Goal: Task Accomplishment & Management: Manage account settings

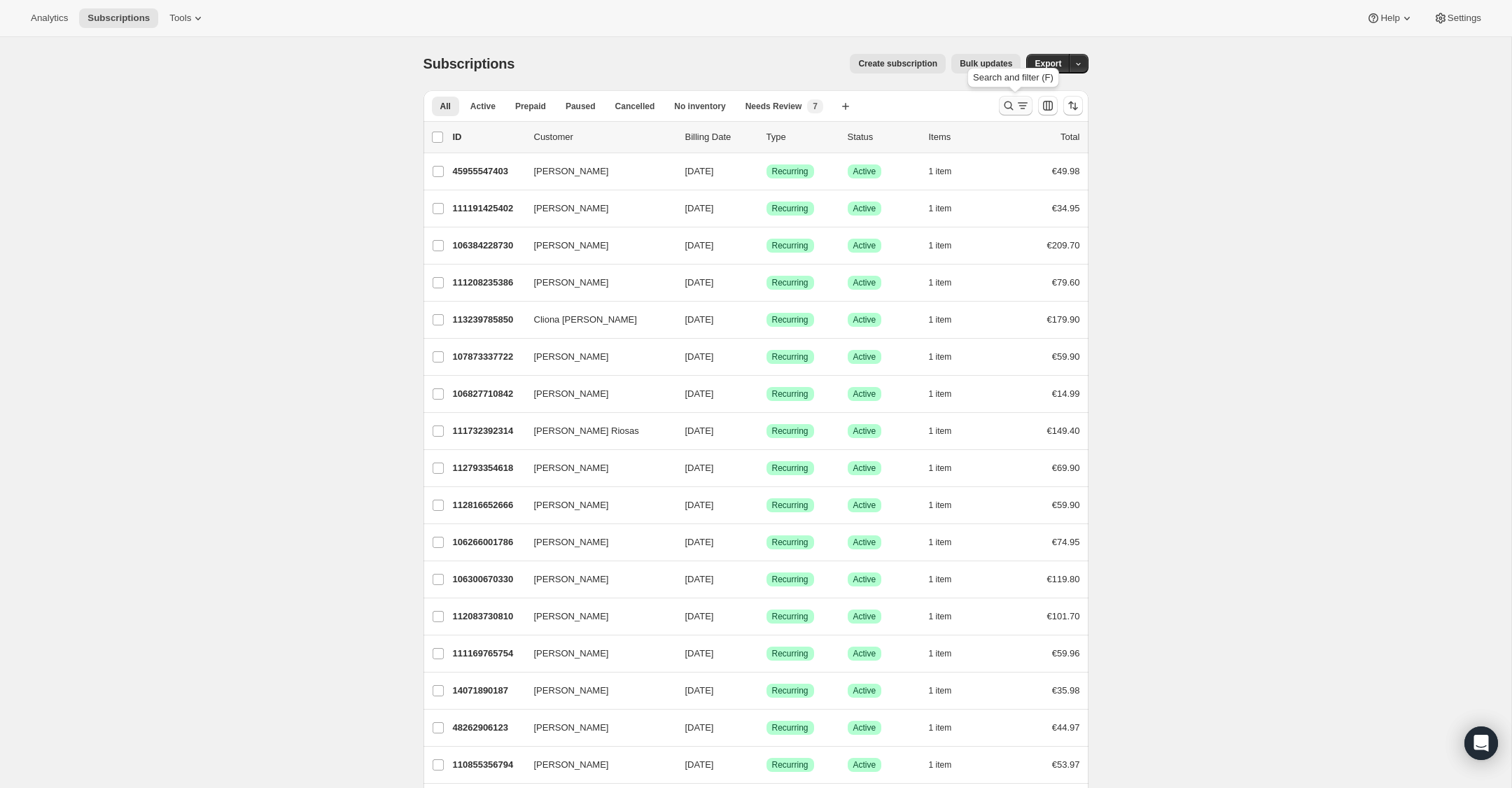
click at [1004, 105] on icon "Search and filter results" at bounding box center [1009, 106] width 14 height 14
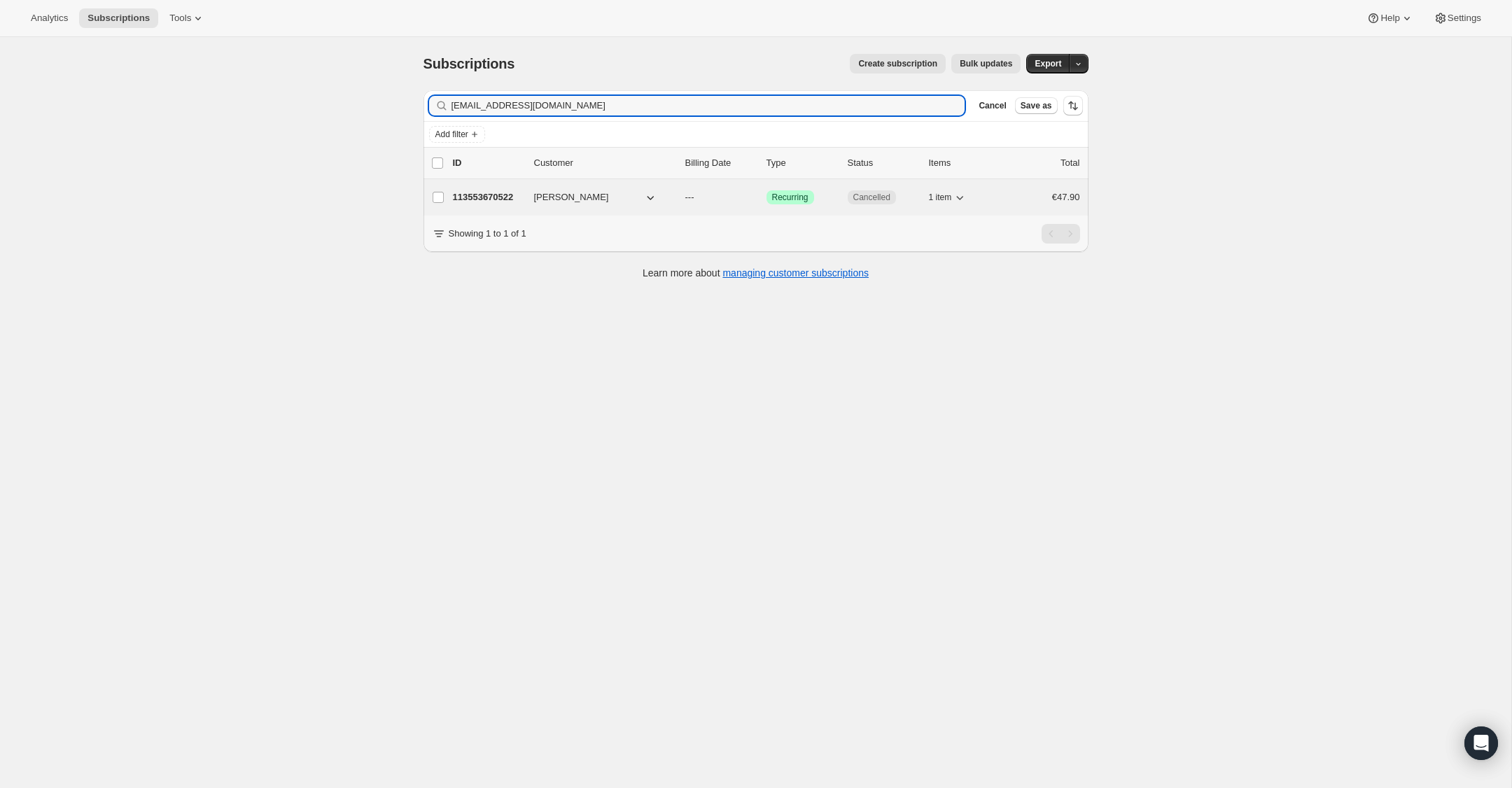
type input "[EMAIL_ADDRESS][DOMAIN_NAME]"
click at [492, 202] on p "113553670522" at bounding box center [487, 197] width 70 height 14
